Goal: Task Accomplishment & Management: Manage account settings

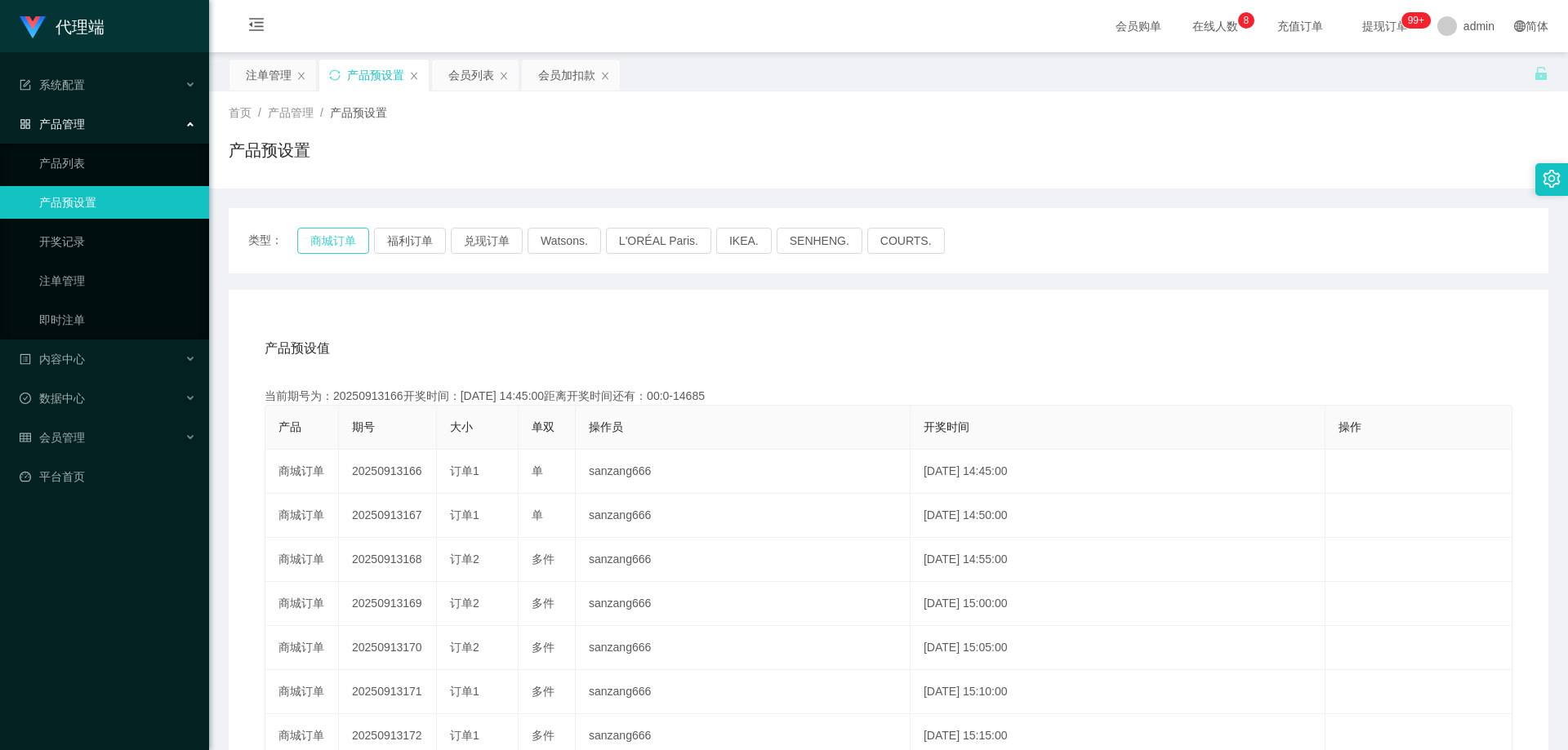
click at [345, 239] on button "商城订单" at bounding box center [333, 241] width 72 height 26
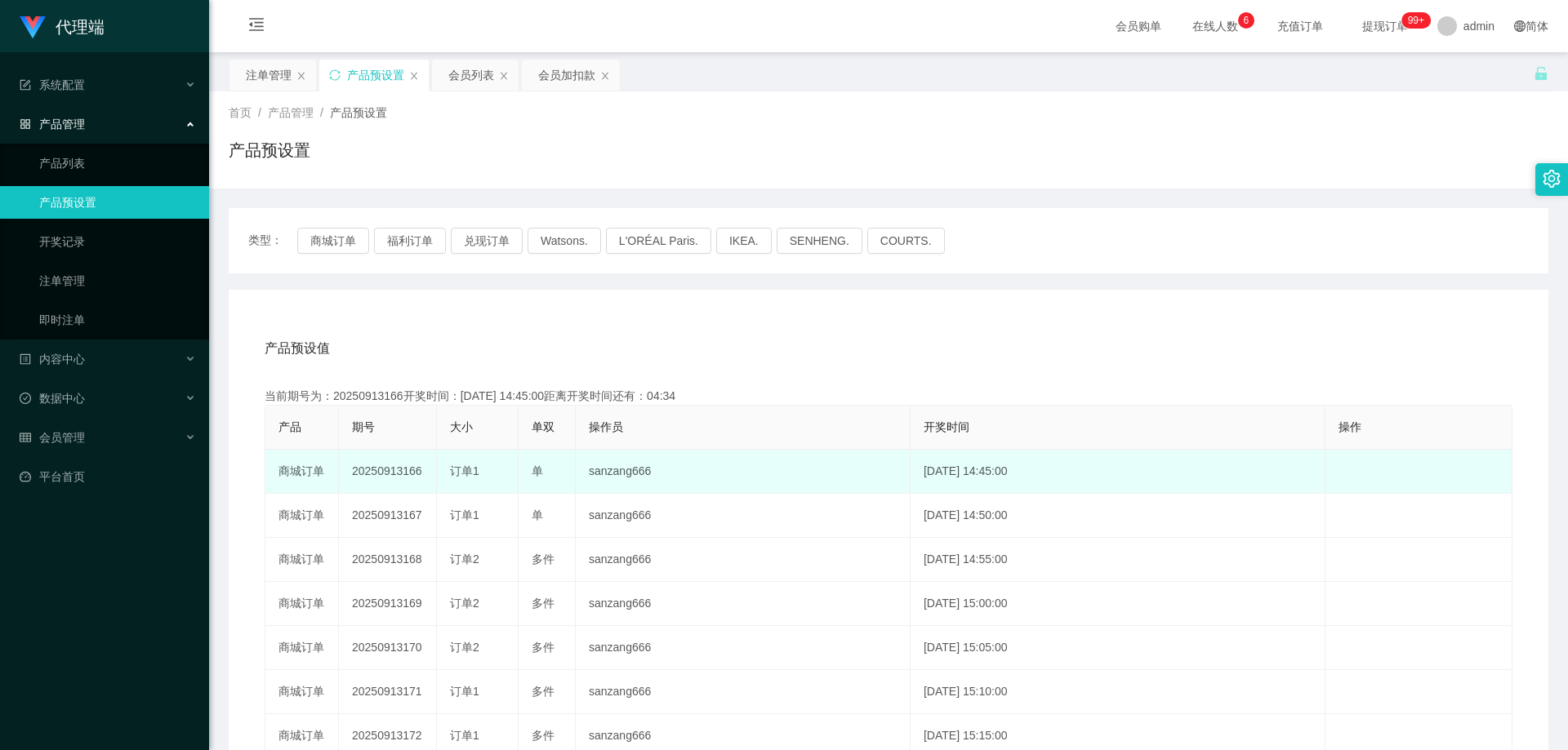
click at [398, 476] on td "20250913166" at bounding box center [387, 472] width 98 height 44
copy td "20250913166"
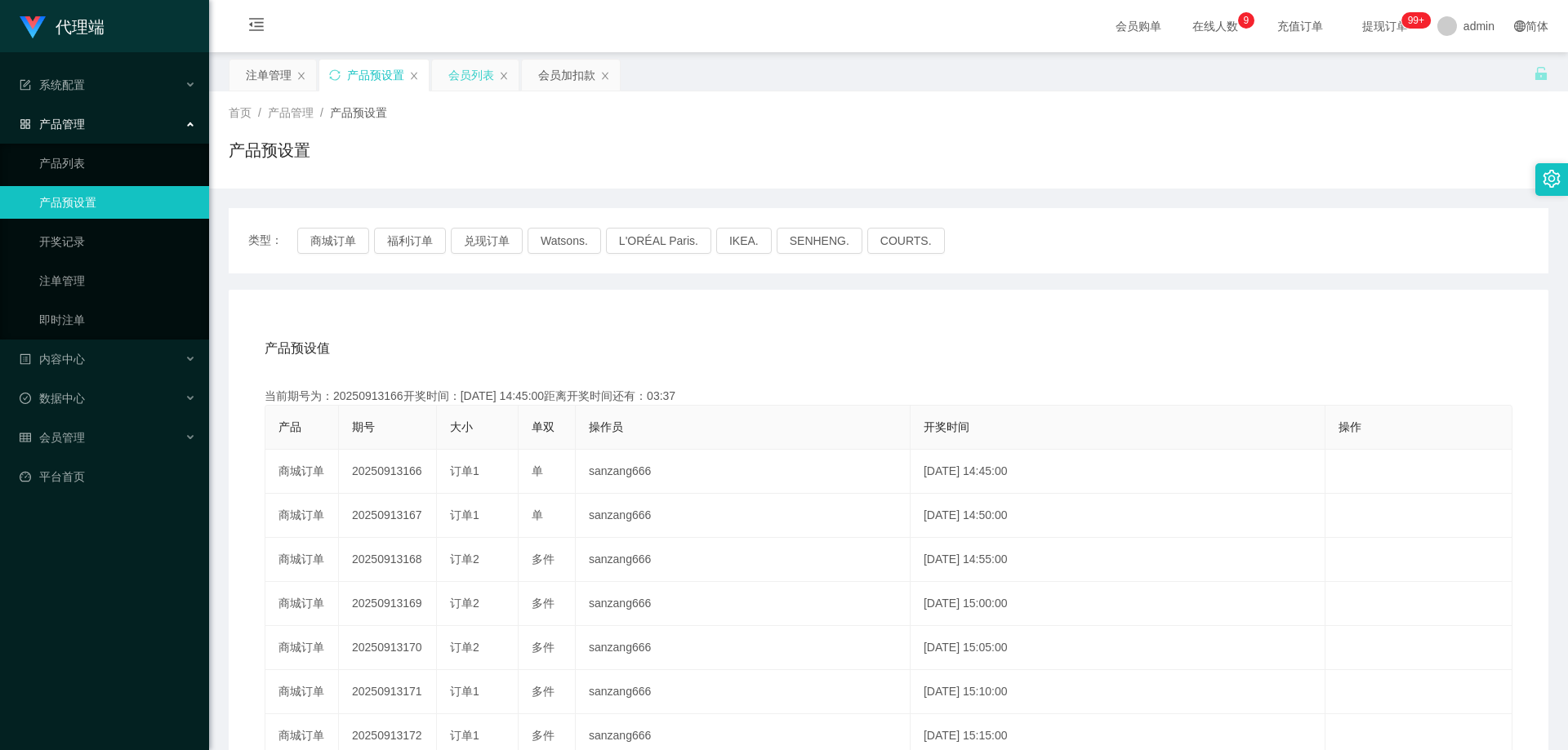
click at [483, 72] on div "会员列表" at bounding box center [471, 75] width 46 height 31
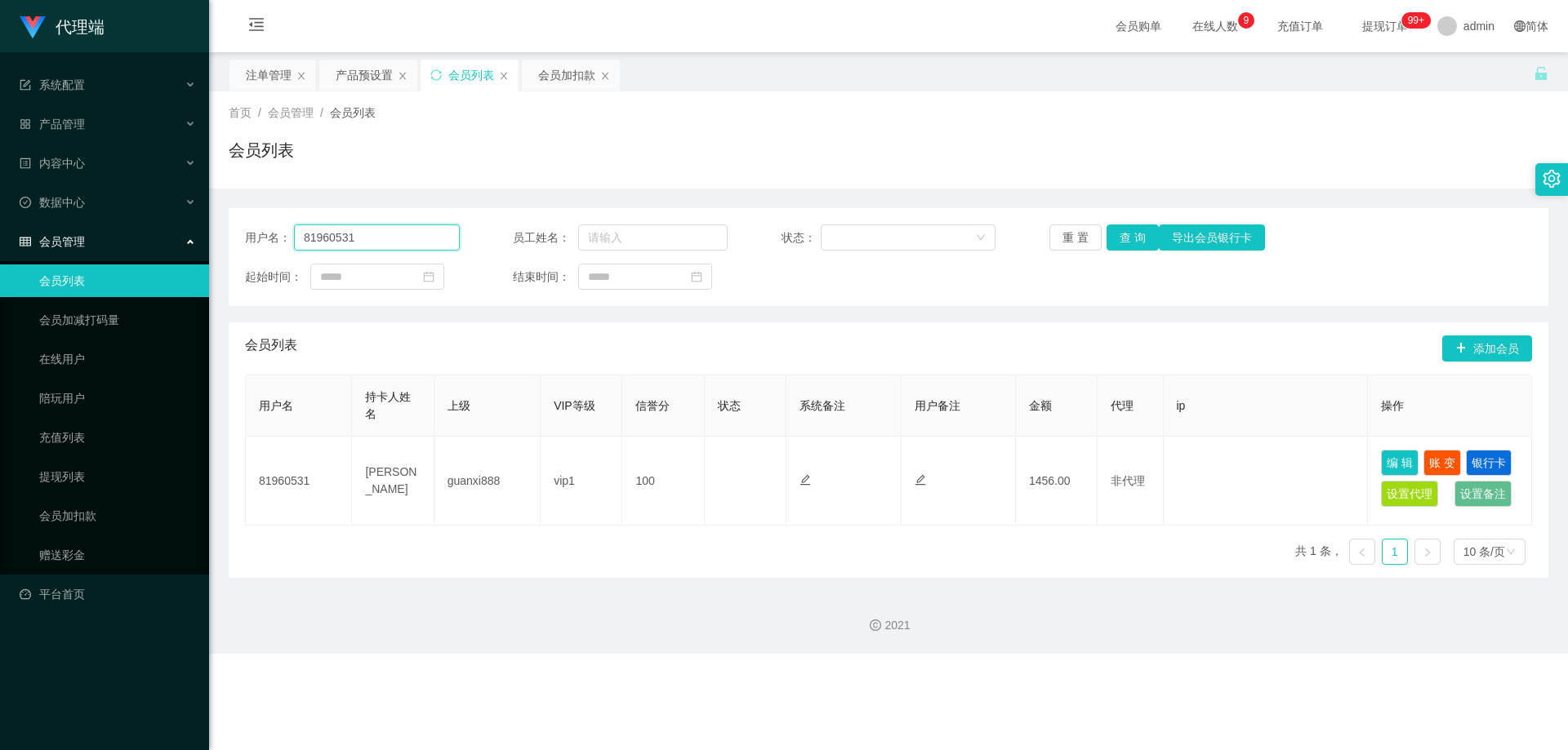
drag, startPoint x: 419, startPoint y: 236, endPoint x: 180, endPoint y: 222, distance: 239.4
click at [180, 222] on section "代理端 系统配置 产品管理 产品列表 产品预设置 开奖记录 注单管理 即时注单 内容中心 数据中心 会员管理 会员列表 会员加减打码量 在线用户 陪玩用户 充…" at bounding box center [784, 327] width 1568 height 654
paste input "ahkenxx33"
type input "ahkenxx33"
click at [1137, 238] on button "查 询" at bounding box center [1133, 237] width 52 height 26
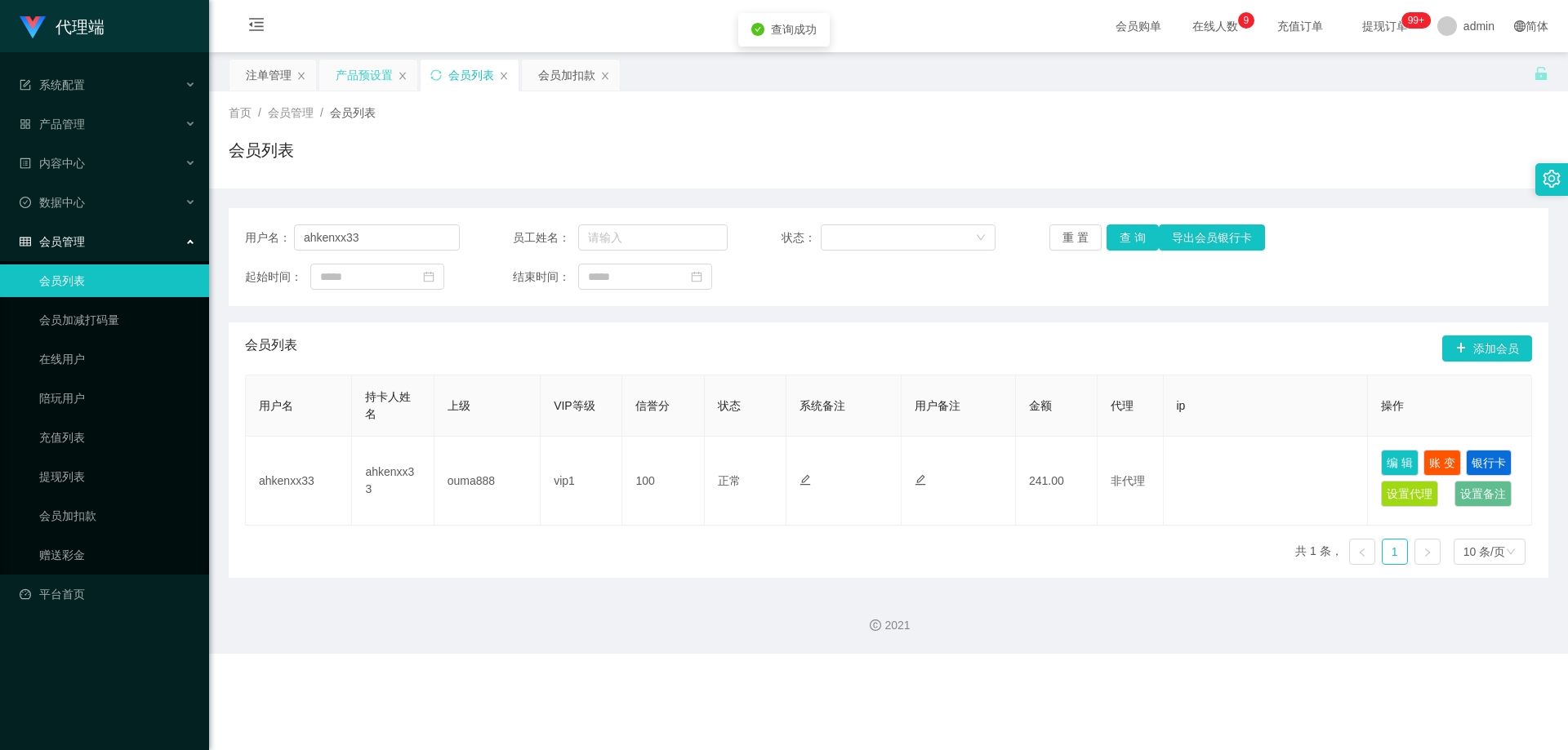
click at [362, 74] on div "产品预设置" at bounding box center [365, 75] width 57 height 31
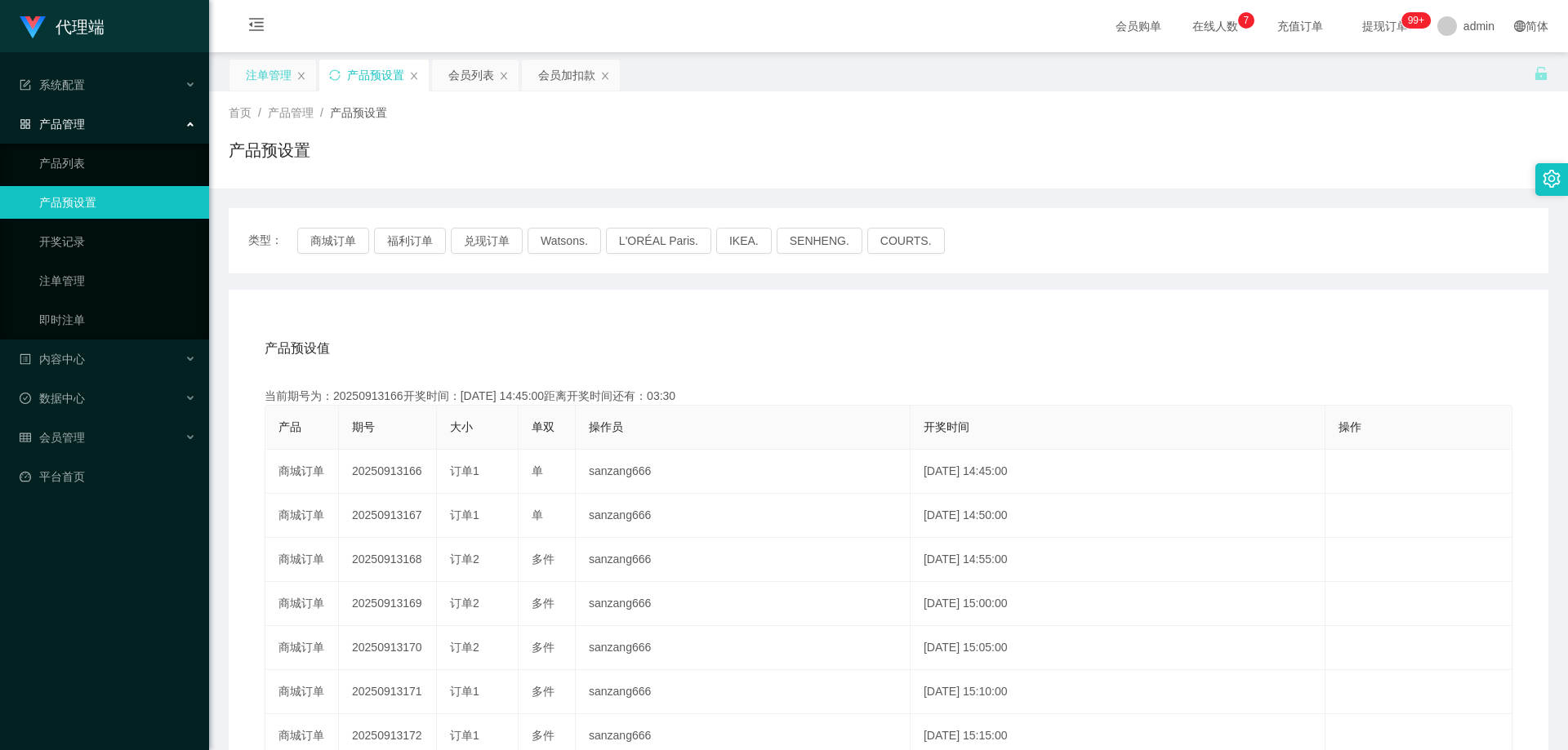
click at [274, 74] on div "注单管理" at bounding box center [269, 75] width 46 height 31
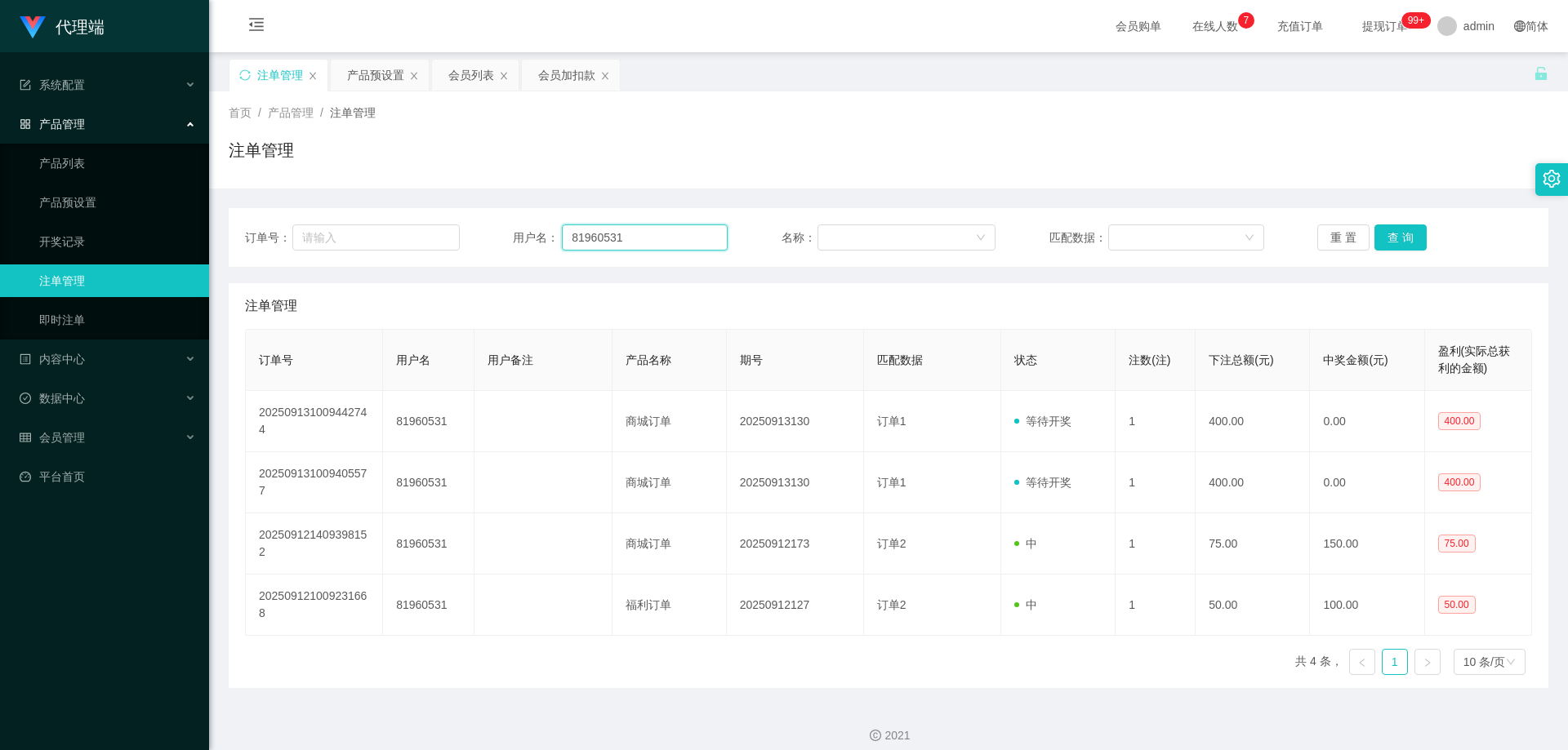
drag, startPoint x: 436, startPoint y: 212, endPoint x: 421, endPoint y: 212, distance: 15.0
click at [421, 212] on div "订单号： 用户名： 81960531 名称： 匹配数据： 重 置 查 询" at bounding box center [889, 237] width 1320 height 59
paste input "ahkenxx33"
type input "ahkenxx33"
click at [1385, 236] on button "查 询" at bounding box center [1401, 237] width 52 height 26
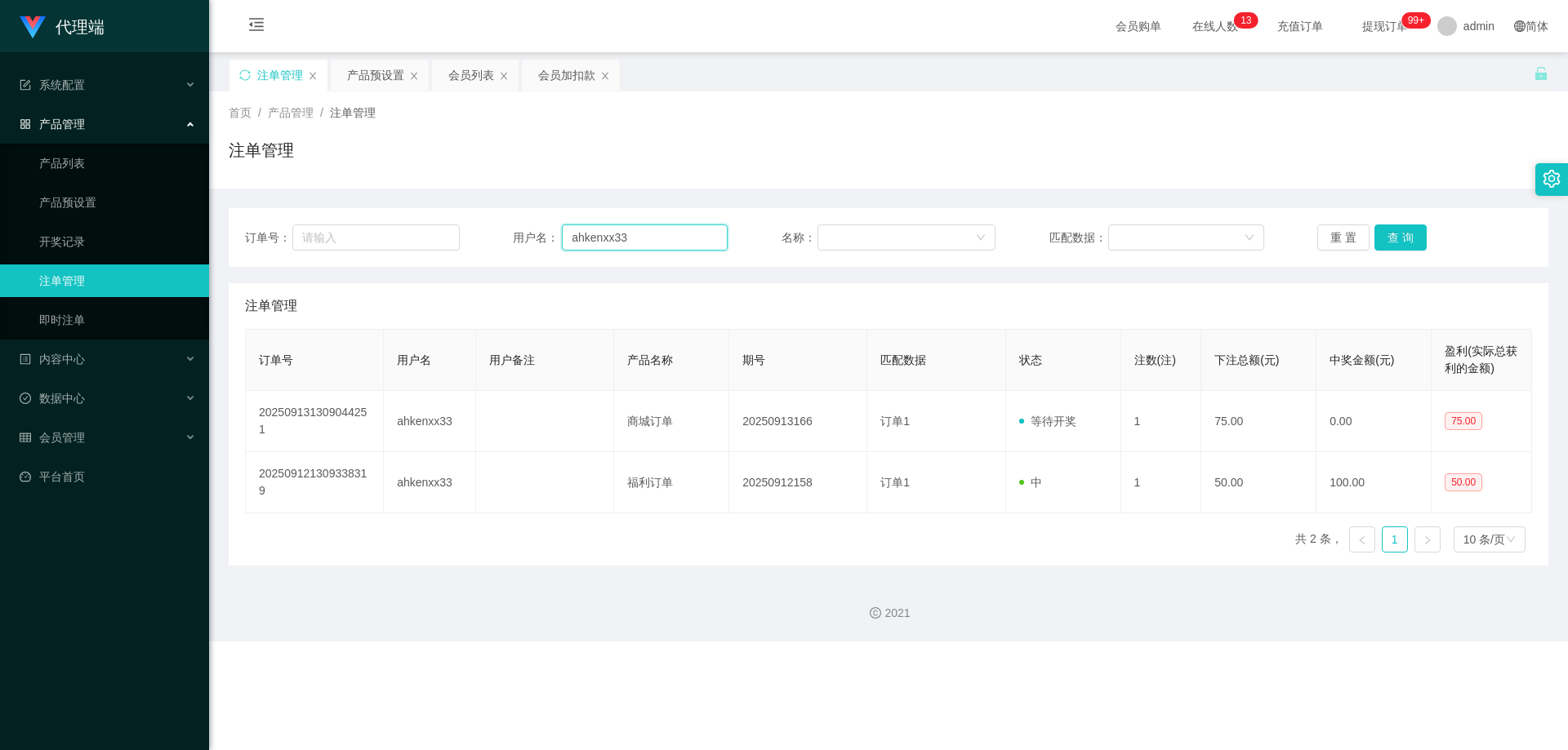
drag, startPoint x: 645, startPoint y: 238, endPoint x: 366, endPoint y: 217, distance: 279.8
click at [366, 217] on div "订单号： 用户名： ahkenxx33 名称： 匹配数据： 重 置 查 询" at bounding box center [889, 237] width 1320 height 59
click at [452, 71] on div "会员列表" at bounding box center [471, 75] width 46 height 31
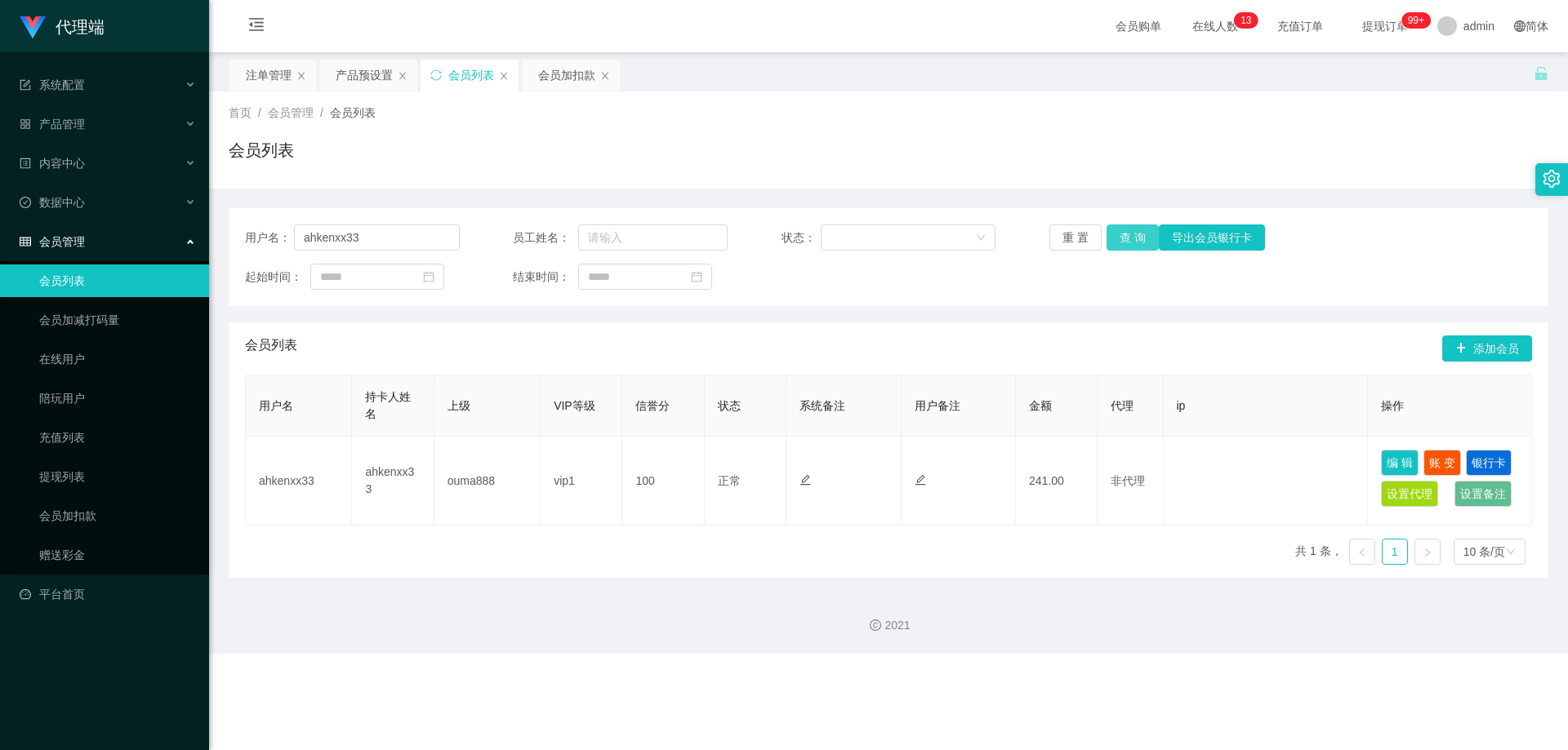
click at [1124, 236] on button "查 询" at bounding box center [1133, 237] width 52 height 26
